Goal: Ask a question: Seek information or help from site administrators or community

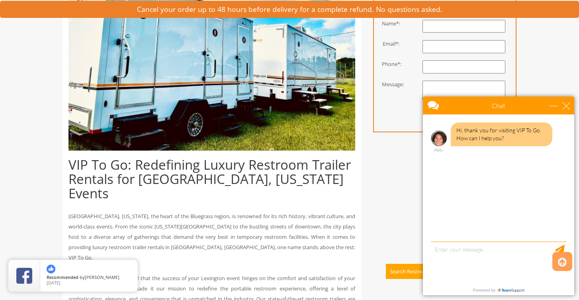
scroll to position [244, 0]
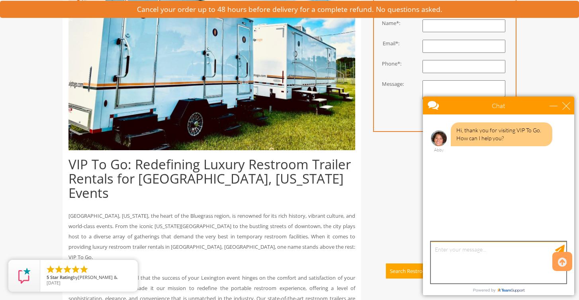
click at [478, 252] on textarea "type your message" at bounding box center [498, 263] width 135 height 42
type textarea "Q"
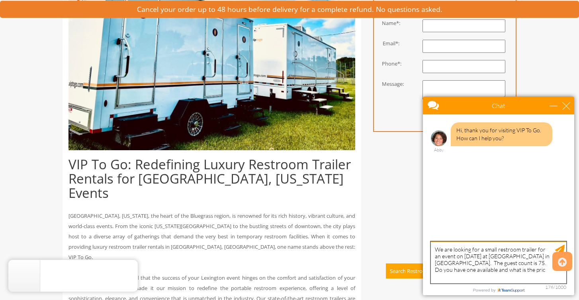
type textarea "We are looking for a small restroom trailer for an event on [DATE] at [GEOGRAPH…"
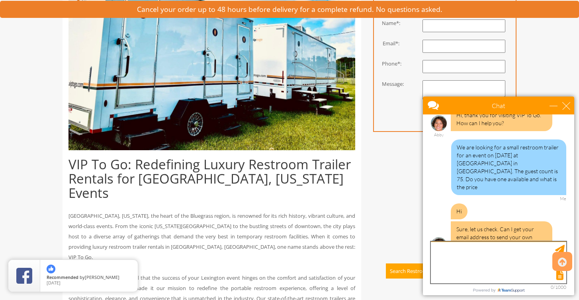
scroll to position [25, 0]
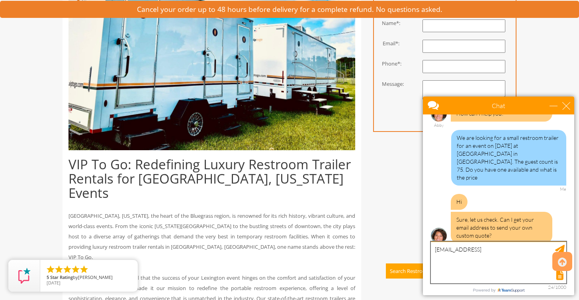
type textarea "[EMAIL_ADDRESS][DOMAIN_NAME]"
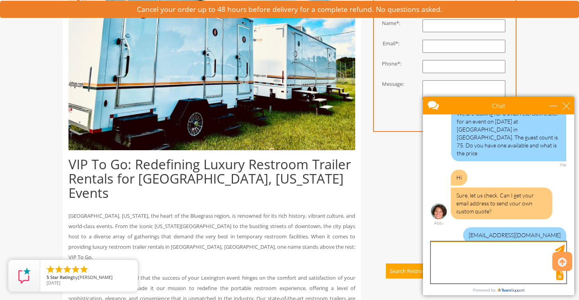
scroll to position [89, 0]
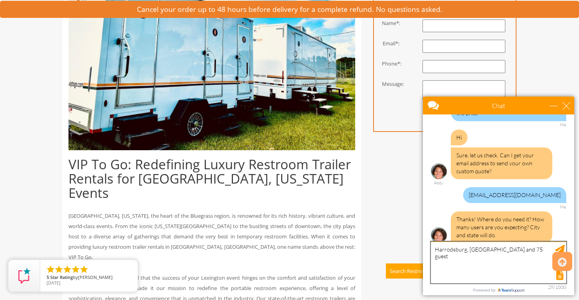
type textarea "[GEOGRAPHIC_DATA], [GEOGRAPHIC_DATA] and 75 guests"
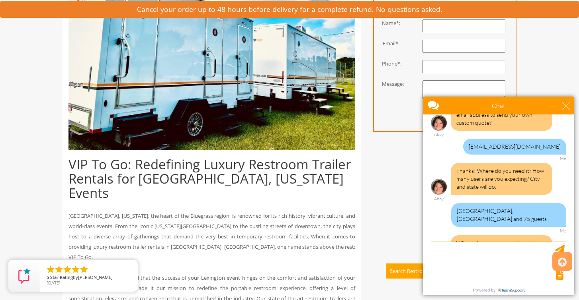
scroll to position [154, 0]
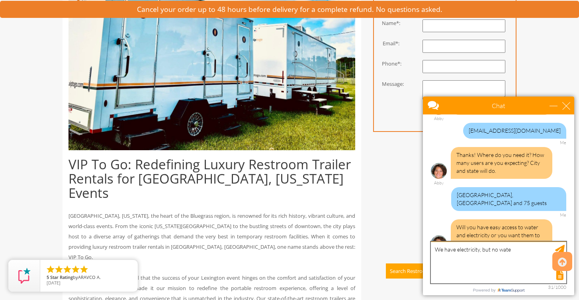
type textarea "We have electricity, but no water"
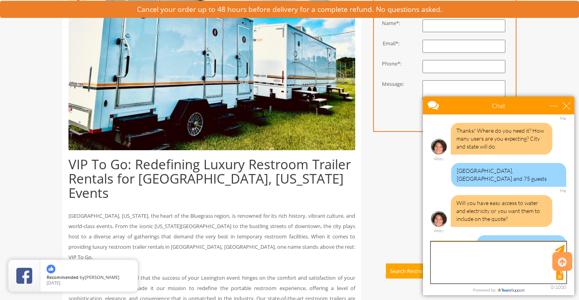
scroll to position [210, 0]
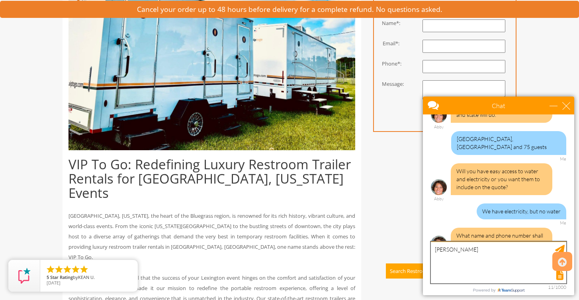
type textarea "[PERSON_NAME]"
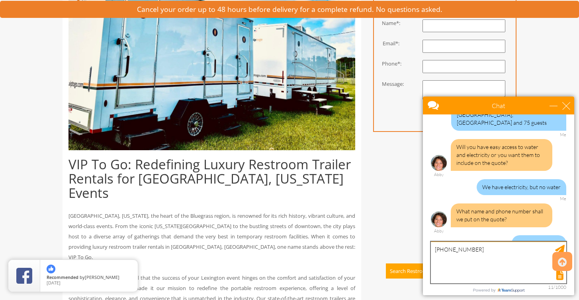
type textarea "[PHONE_NUMBER]"
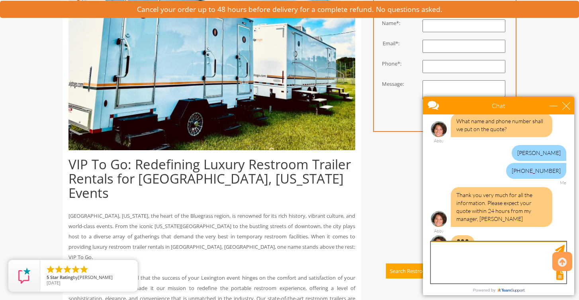
scroll to position [326, 0]
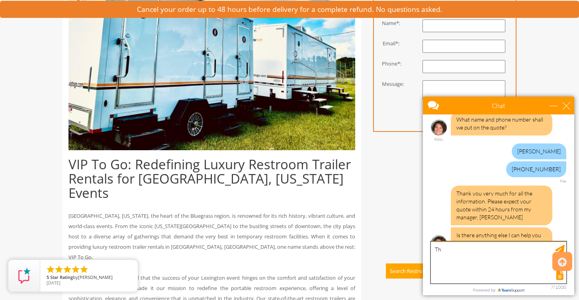
type textarea "T"
type textarea "N"
type textarea "Thank you very much. That was it!"
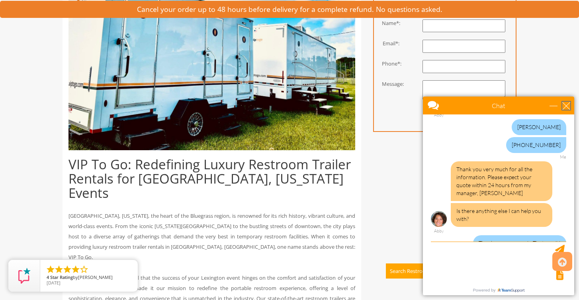
click at [564, 105] on div "close" at bounding box center [566, 106] width 8 height 8
type input "Continue Chat"
type input "End Chat"
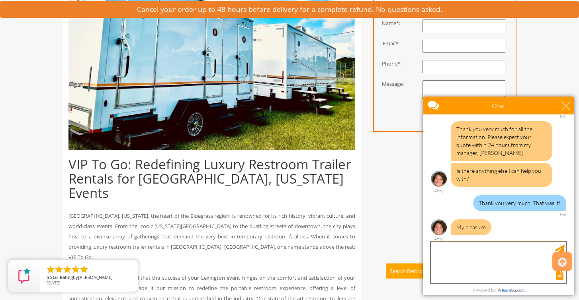
scroll to position [374, 0]
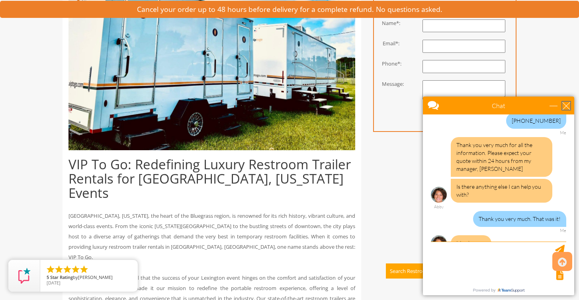
click at [563, 105] on div "close" at bounding box center [566, 106] width 8 height 8
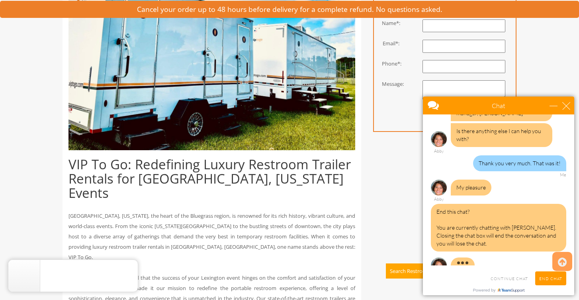
click at [547, 273] on input "End Chat" at bounding box center [550, 279] width 31 height 14
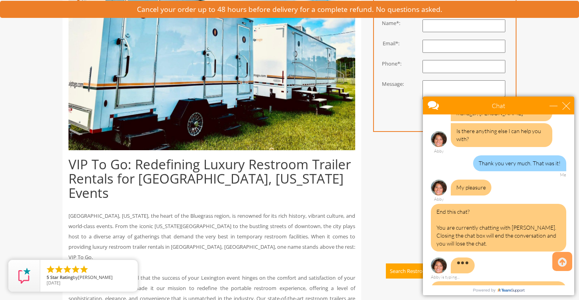
scroll to position [514, 0]
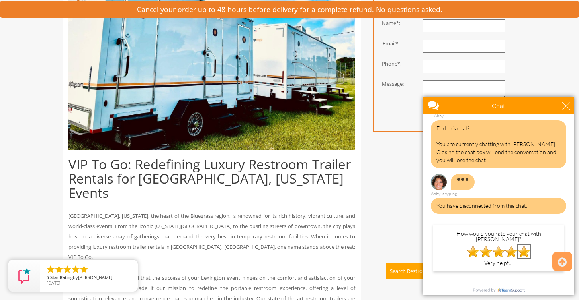
click at [525, 246] on img at bounding box center [523, 252] width 13 height 13
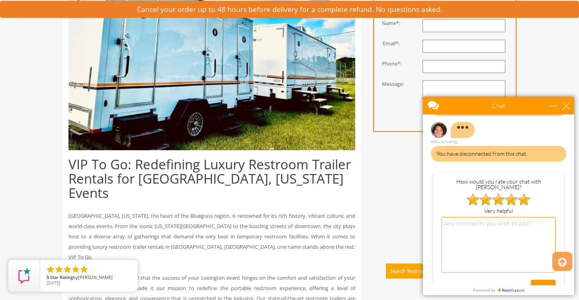
click at [541, 280] on input "SUBMIT" at bounding box center [542, 287] width 25 height 14
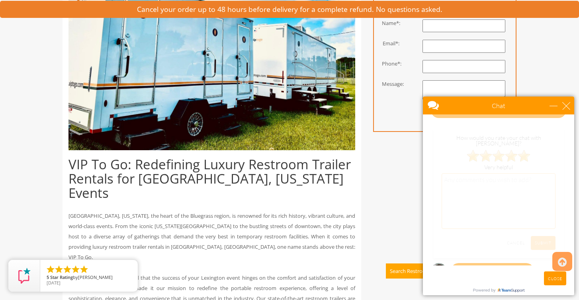
scroll to position [430, 0]
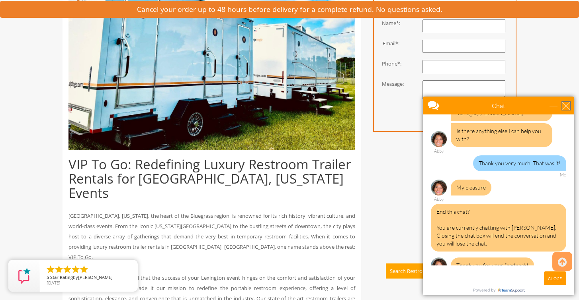
click at [567, 103] on div "close" at bounding box center [566, 106] width 8 height 8
